Goal: Task Accomplishment & Management: Complete application form

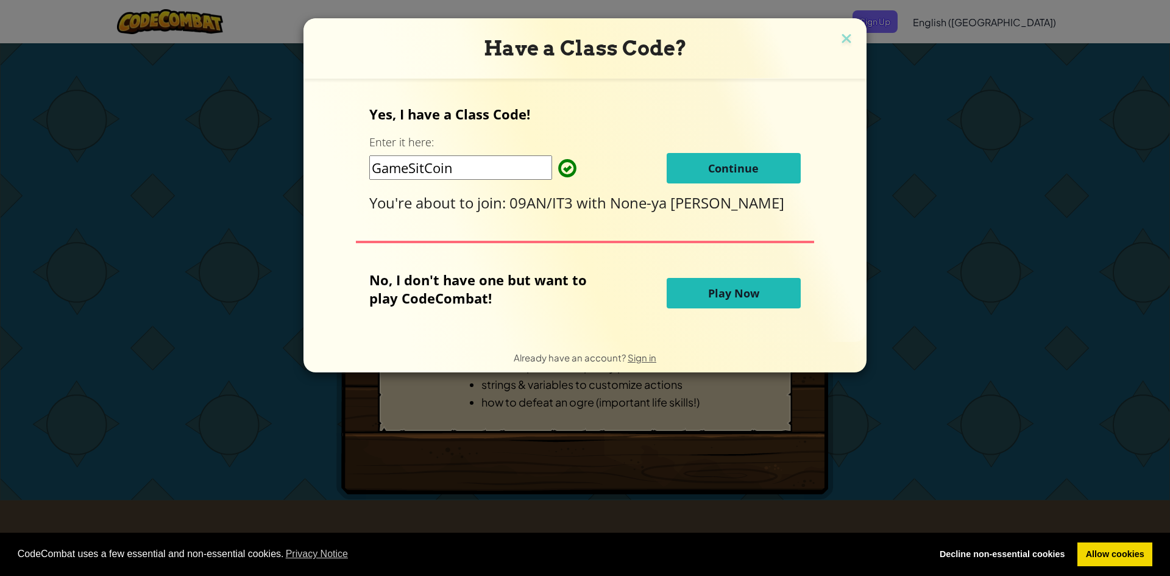
click at [762, 160] on button "Continue" at bounding box center [733, 168] width 134 height 30
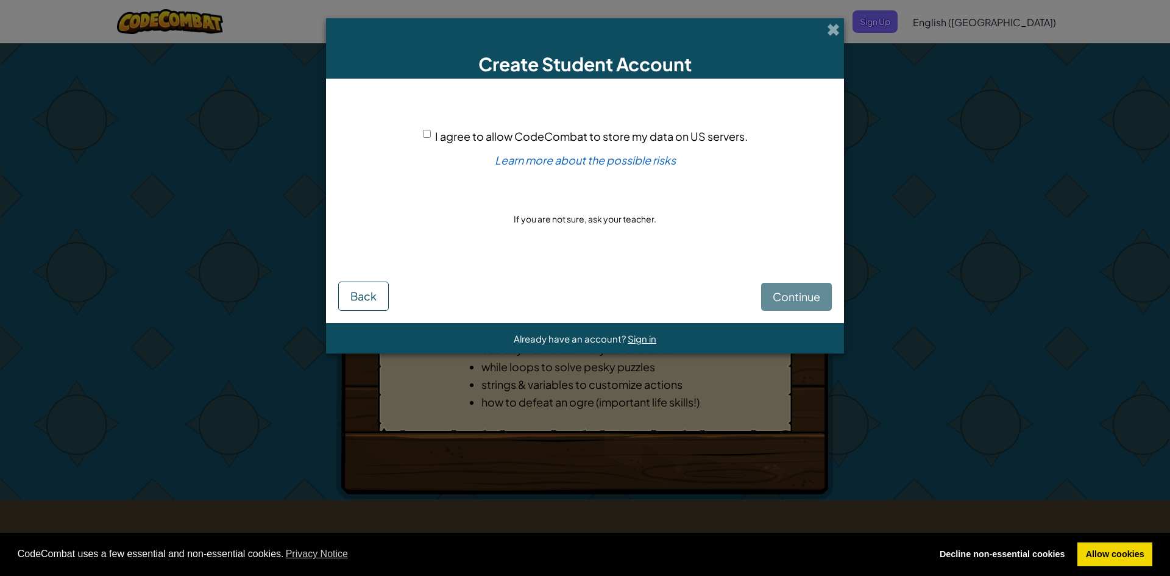
click at [423, 136] on input "I agree to allow CodeCombat to store my data on US servers." at bounding box center [427, 134] width 8 height 8
checkbox input "true"
click at [805, 290] on span "Continue" at bounding box center [797, 296] width 48 height 14
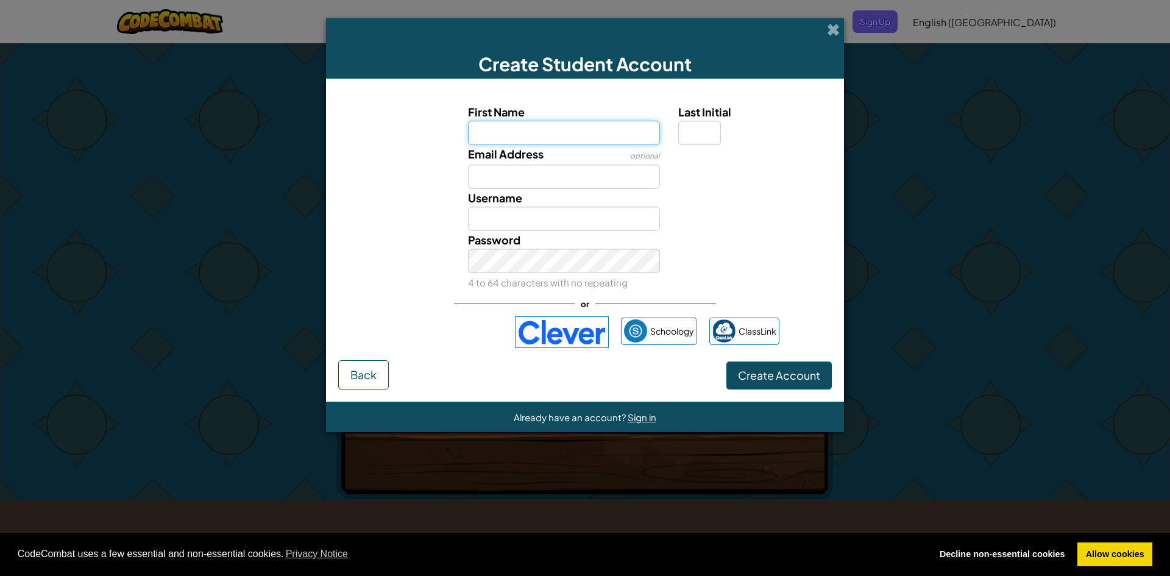
click at [547, 139] on input "First Name" at bounding box center [564, 133] width 193 height 24
click at [928, 136] on div "Create Student Account First Name Last Initial Email Address optional Username …" at bounding box center [585, 288] width 1170 height 576
click at [348, 388] on button "Back" at bounding box center [363, 374] width 51 height 29
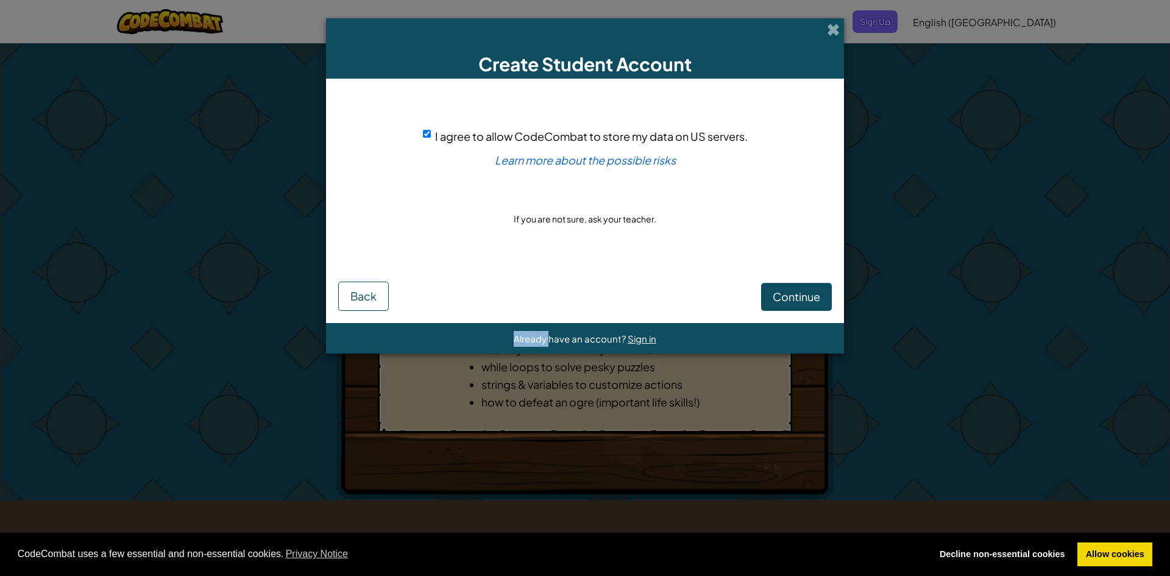
click at [348, 388] on div "Create Student Account I agree to allow CodeCombat to store my data on US serve…" at bounding box center [585, 288] width 1170 height 576
click at [358, 305] on button "Back" at bounding box center [363, 295] width 51 height 29
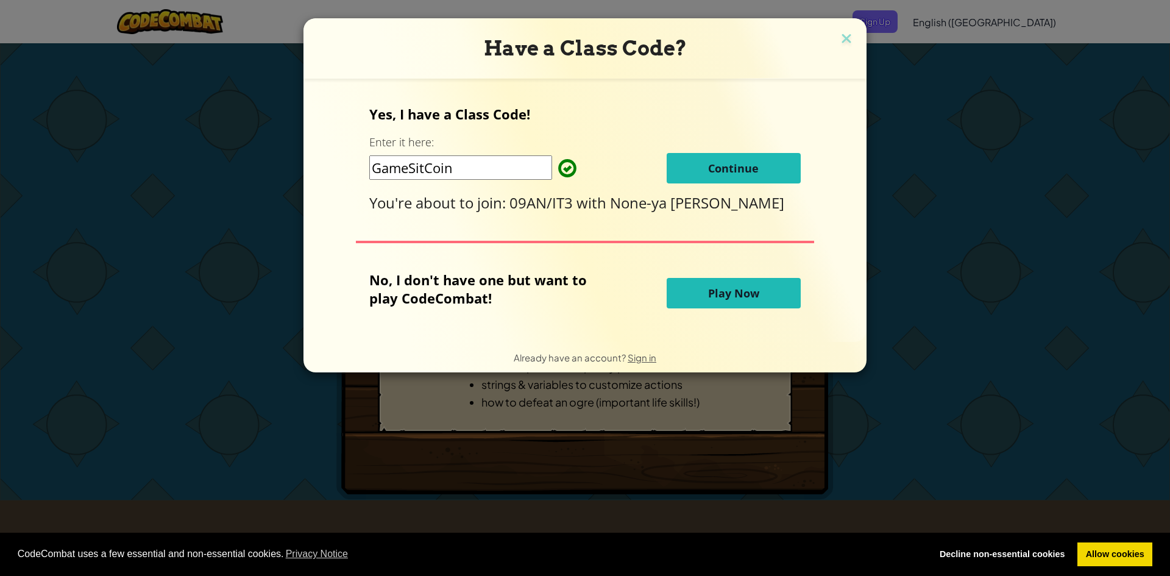
click at [730, 171] on span "Continue" at bounding box center [733, 168] width 51 height 15
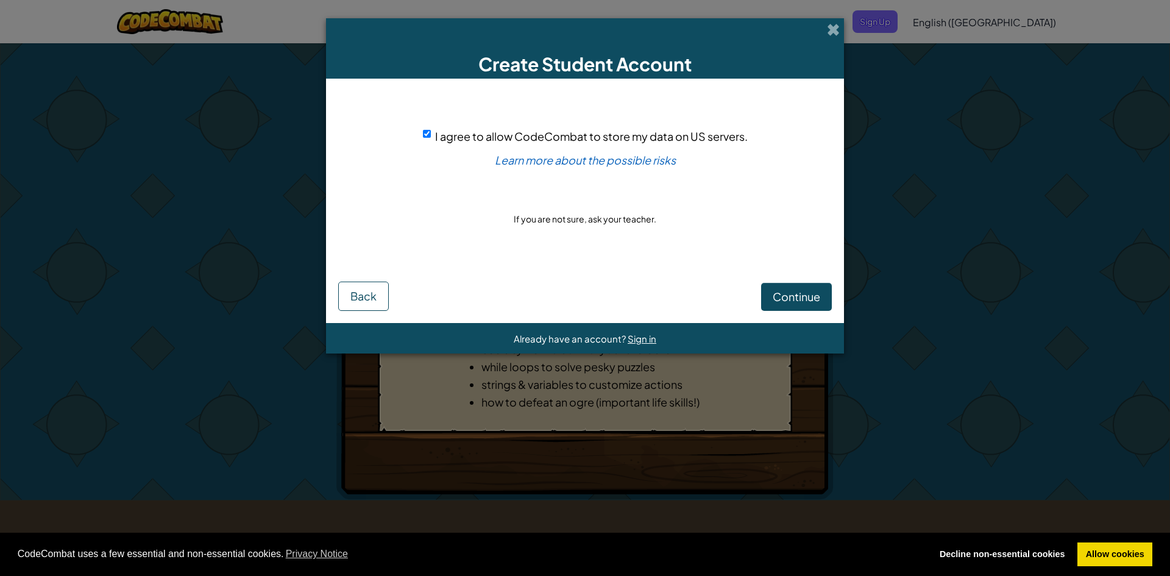
click at [762, 274] on div "Continue Back" at bounding box center [584, 287] width 493 height 48
click at [782, 288] on button "Continue" at bounding box center [796, 297] width 71 height 28
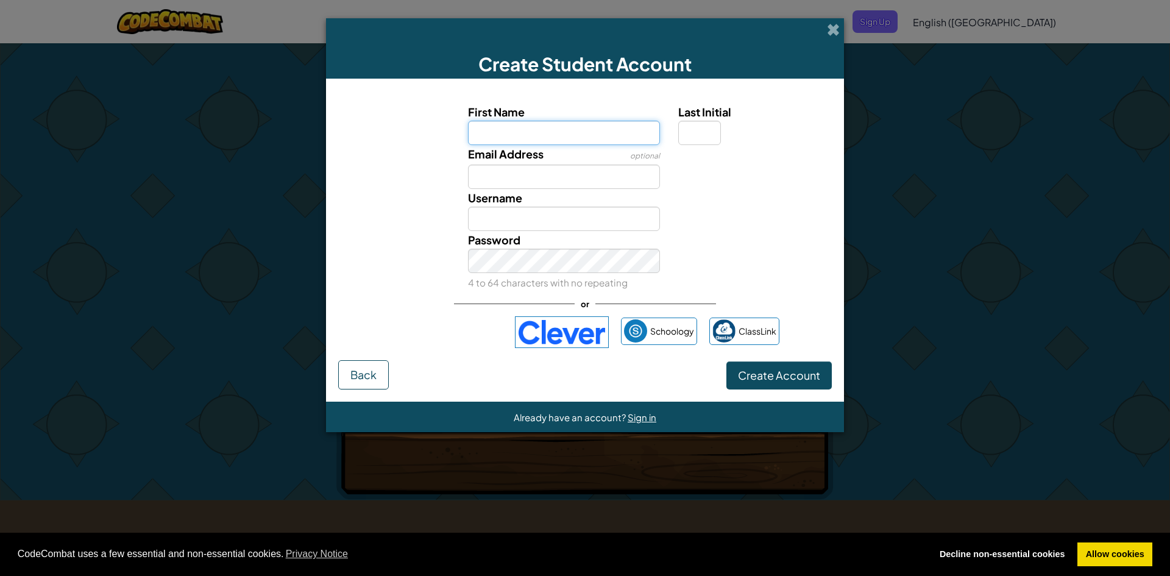
click at [564, 129] on input "First Name" at bounding box center [564, 133] width 193 height 24
click at [796, 222] on div "Username" at bounding box center [585, 210] width 506 height 42
click at [831, 36] on span at bounding box center [833, 29] width 13 height 13
